Goal: Information Seeking & Learning: Stay updated

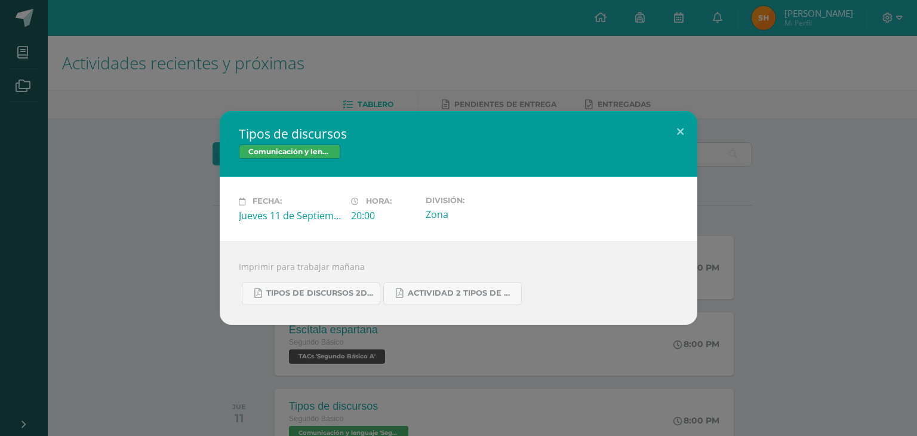
scroll to position [155, 0]
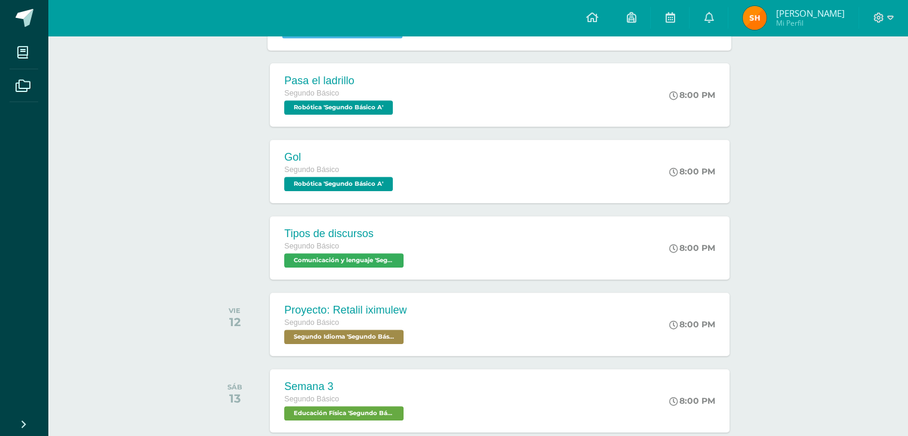
scroll to position [499, 0]
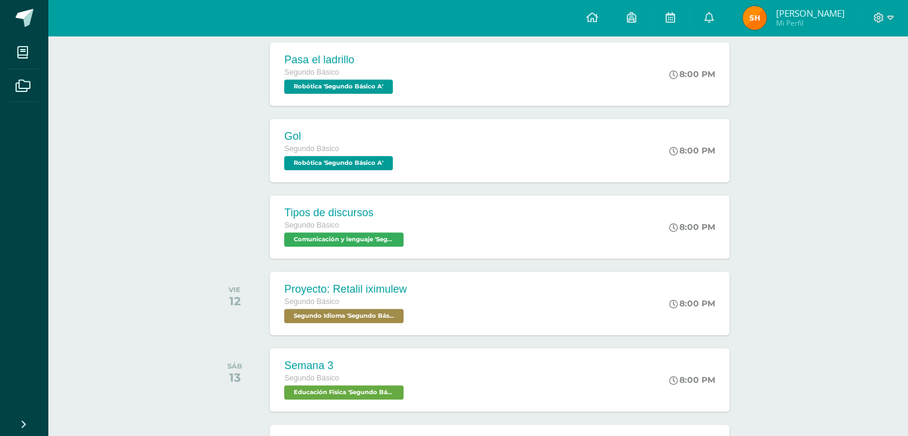
click at [158, 233] on div "Actividades recientes y próximas Tablero Pendientes de entrega Entregadas todas…" at bounding box center [478, 300] width 860 height 1526
click at [133, 122] on div "Actividades recientes y próximas Tablero Pendientes de entrega Entregadas todas…" at bounding box center [478, 300] width 860 height 1526
click at [699, 9] on link at bounding box center [708, 18] width 38 height 36
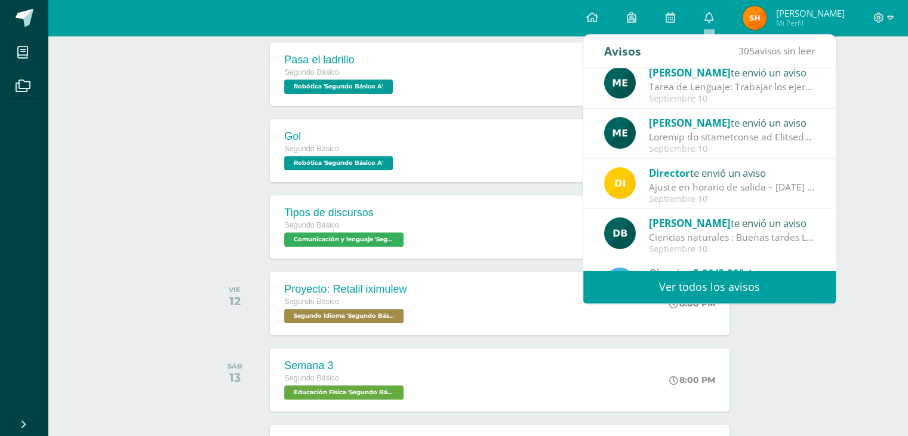
scroll to position [0, 0]
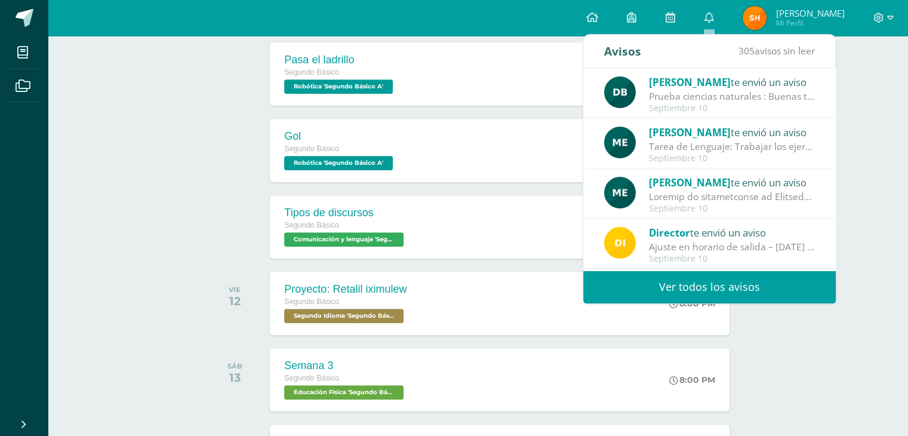
click at [719, 204] on div "Septiembre 10" at bounding box center [732, 209] width 166 height 10
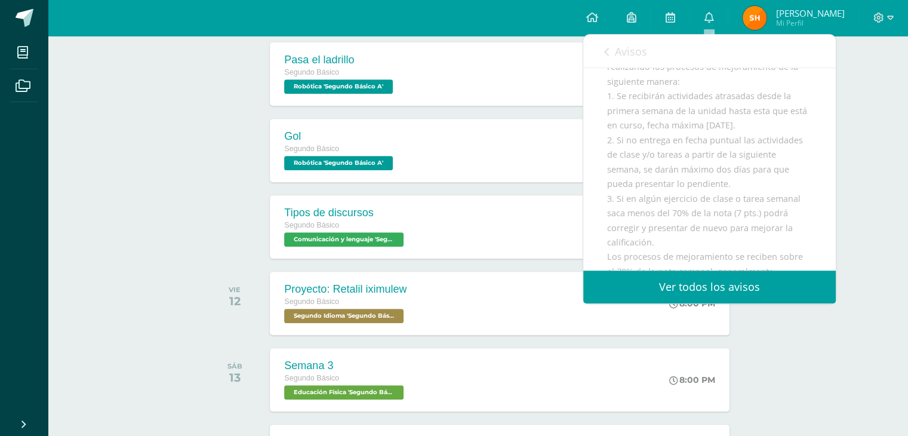
scroll to position [213, 0]
click at [640, 60] on link "Avisos" at bounding box center [625, 52] width 43 height 34
